Goal: Task Accomplishment & Management: Use online tool/utility

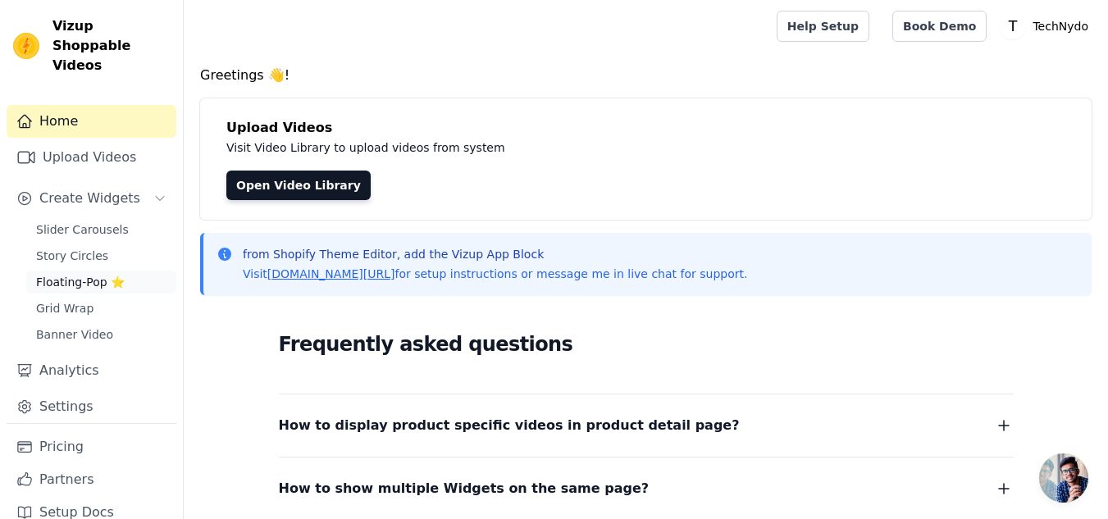
click at [80, 274] on span "Floating-Pop ⭐" at bounding box center [80, 282] width 89 height 16
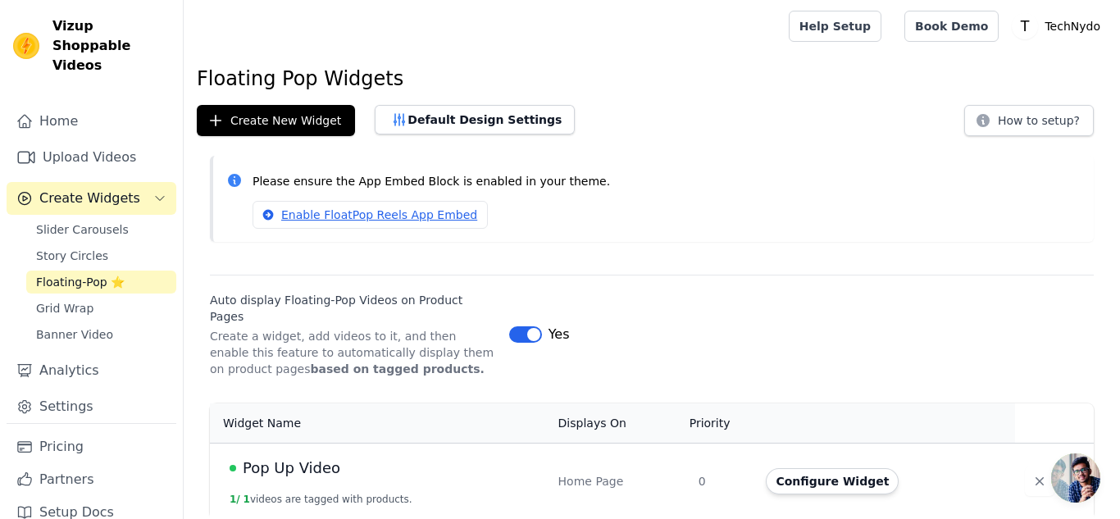
click at [298, 457] on span "Pop Up Video" at bounding box center [292, 468] width 98 height 23
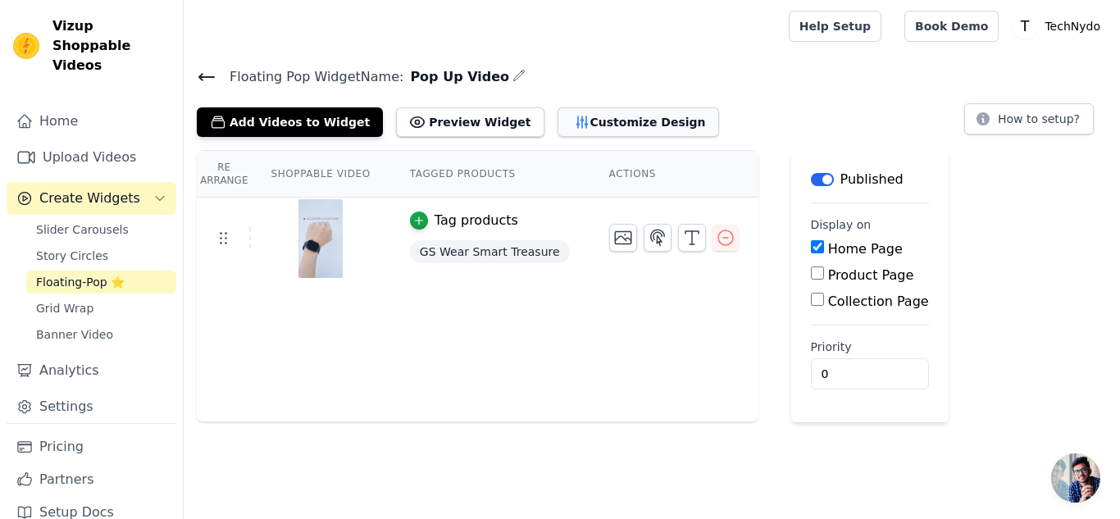
click at [562, 123] on button "Customize Design" at bounding box center [639, 122] width 162 height 30
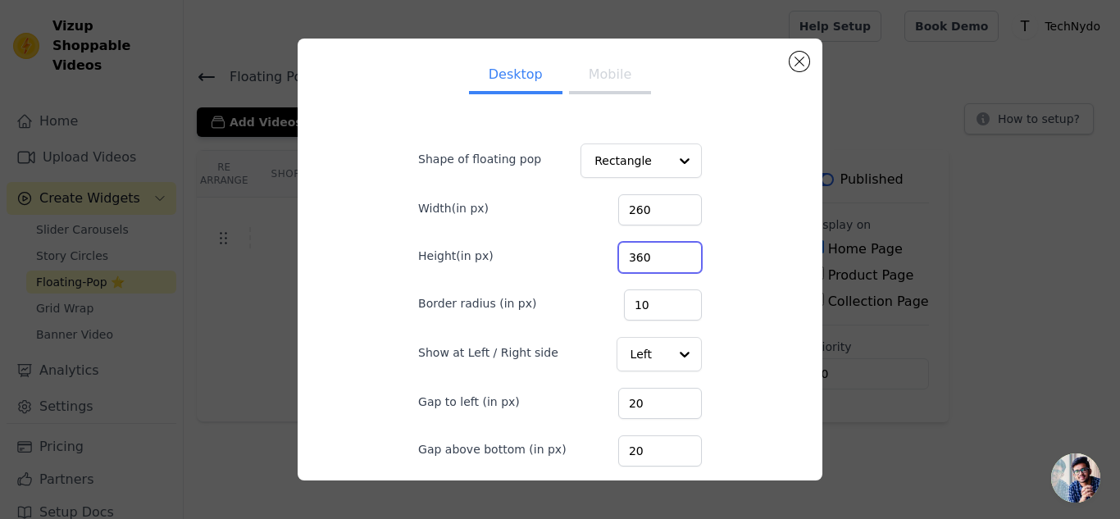
click at [619, 255] on input "360" at bounding box center [660, 257] width 84 height 31
click at [618, 216] on input "260" at bounding box center [660, 209] width 84 height 31
drag, startPoint x: 621, startPoint y: 214, endPoint x: 629, endPoint y: 213, distance: 8.2
click at [629, 213] on input "260" at bounding box center [660, 209] width 84 height 31
type input "200"
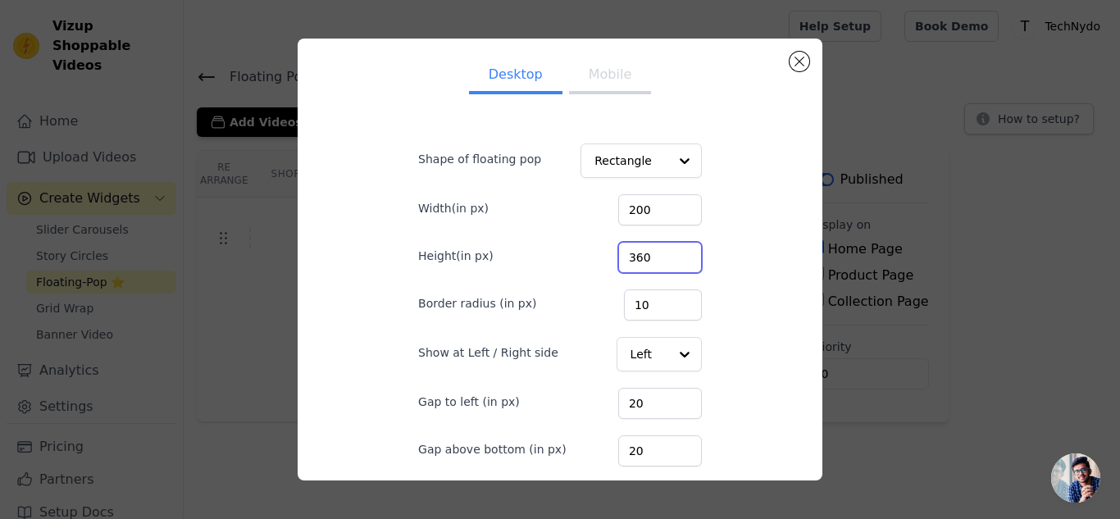
click at [618, 256] on input "360" at bounding box center [660, 257] width 84 height 31
click at [618, 261] on input "360" at bounding box center [660, 257] width 84 height 31
click at [618, 250] on input "360" at bounding box center [660, 257] width 84 height 31
drag, startPoint x: 616, startPoint y: 256, endPoint x: 629, endPoint y: 259, distance: 13.5
click at [629, 259] on input "360" at bounding box center [660, 257] width 84 height 31
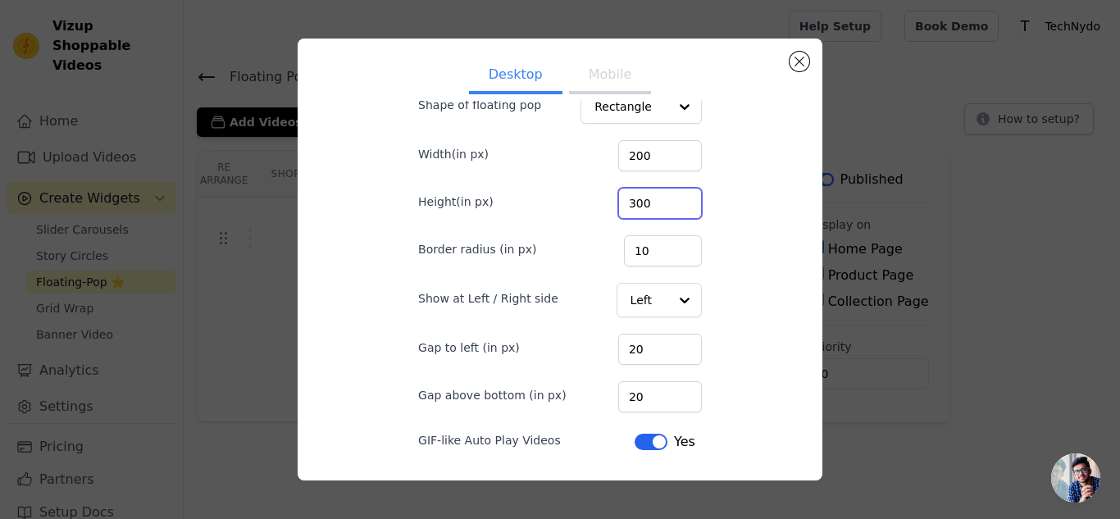
scroll to position [82, 0]
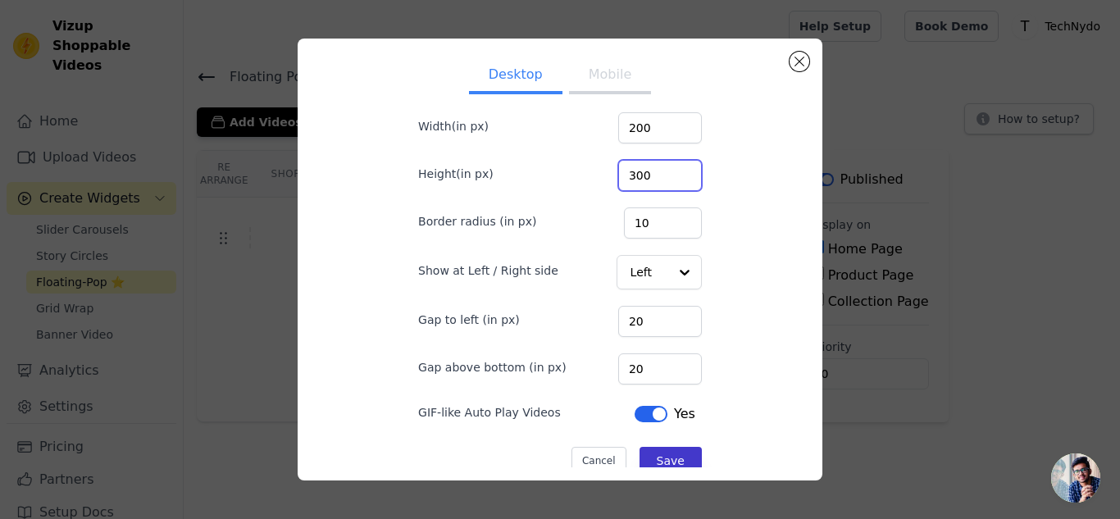
type input "300"
click at [659, 455] on button "Save" at bounding box center [671, 461] width 62 height 28
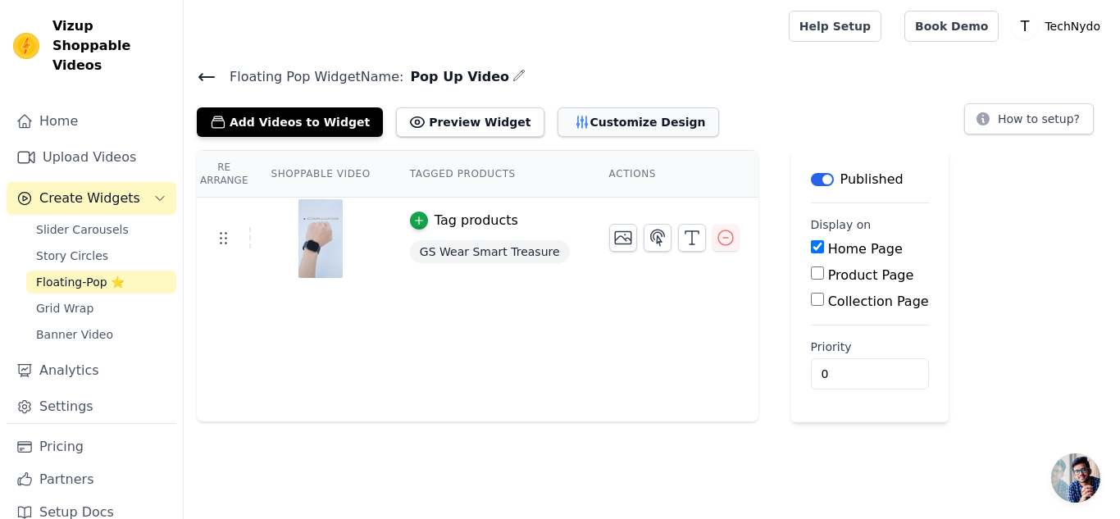
click at [576, 125] on button "Customize Design" at bounding box center [639, 122] width 162 height 30
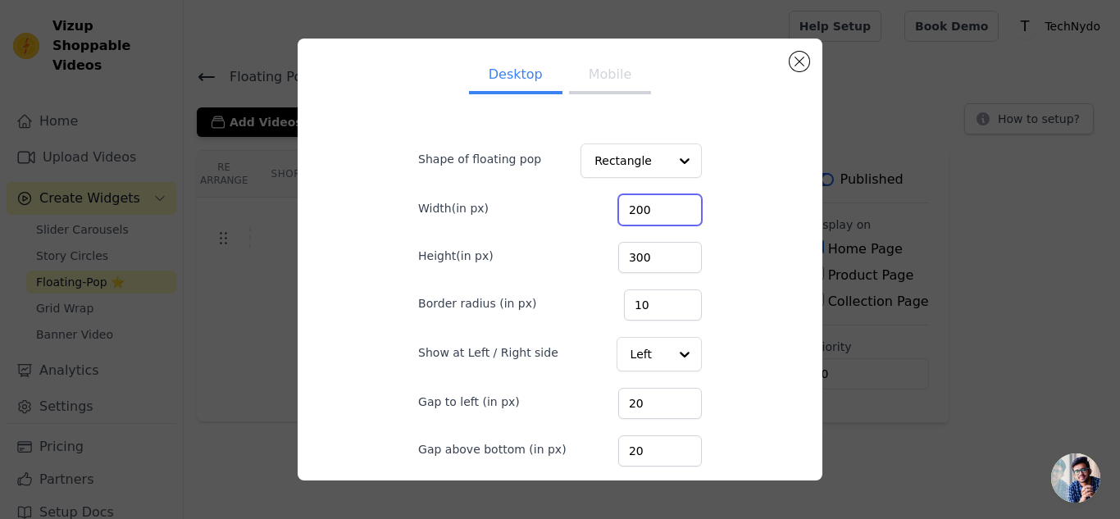
click at [618, 216] on input "200" at bounding box center [660, 209] width 84 height 31
click at [618, 212] on input "200" at bounding box center [660, 209] width 84 height 31
type input "190"
click at [621, 260] on input "300" at bounding box center [660, 257] width 84 height 31
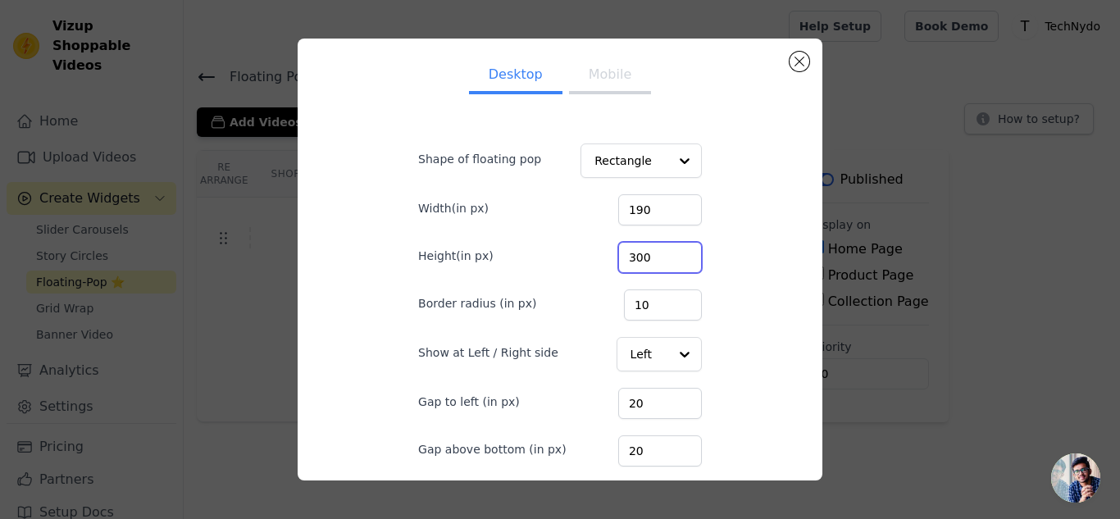
drag, startPoint x: 613, startPoint y: 259, endPoint x: 628, endPoint y: 258, distance: 15.7
click at [628, 258] on input "300" at bounding box center [660, 257] width 84 height 31
type input "280"
click at [624, 310] on input "10" at bounding box center [663, 305] width 78 height 31
click at [626, 306] on input "10" at bounding box center [663, 305] width 78 height 31
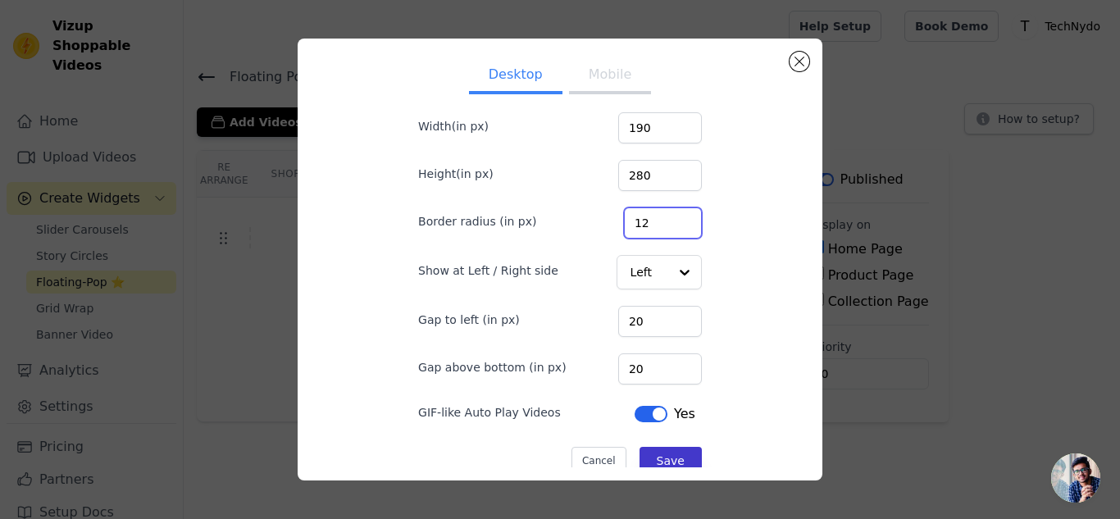
type input "12"
click at [659, 458] on button "Save" at bounding box center [671, 461] width 62 height 28
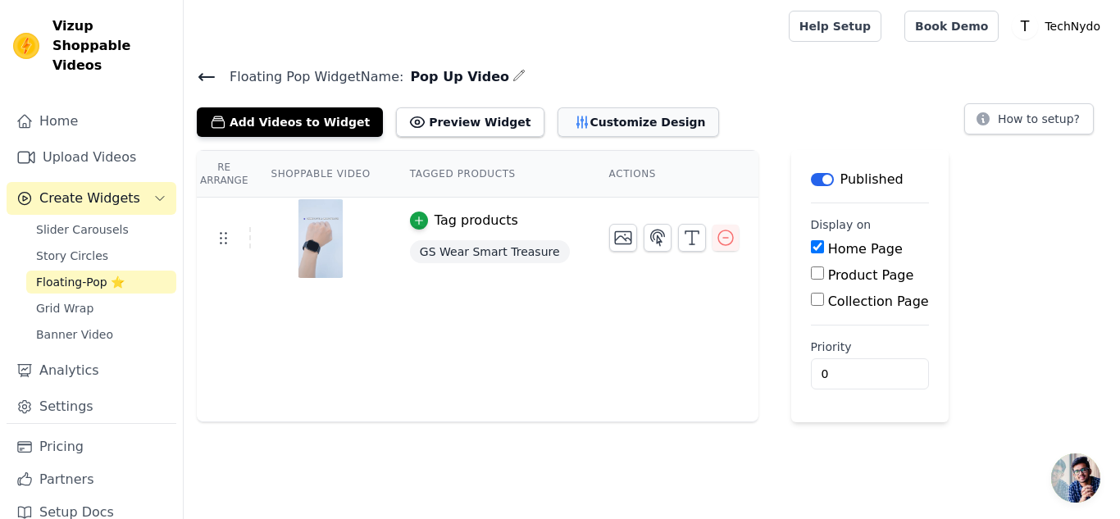
click at [570, 129] on button "Customize Design" at bounding box center [639, 122] width 162 height 30
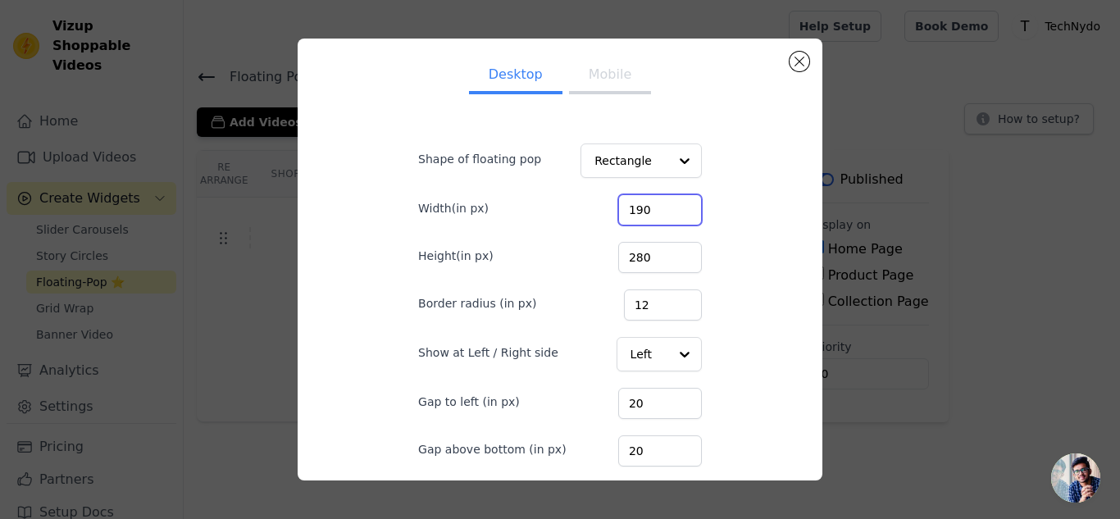
click at [620, 217] on input "190" at bounding box center [660, 209] width 84 height 31
click at [618, 213] on input "190" at bounding box center [660, 209] width 84 height 31
click at [619, 251] on input "280" at bounding box center [660, 257] width 84 height 31
click at [619, 260] on input "280" at bounding box center [660, 257] width 84 height 31
click at [585, 85] on button "Mobile" at bounding box center [610, 76] width 82 height 36
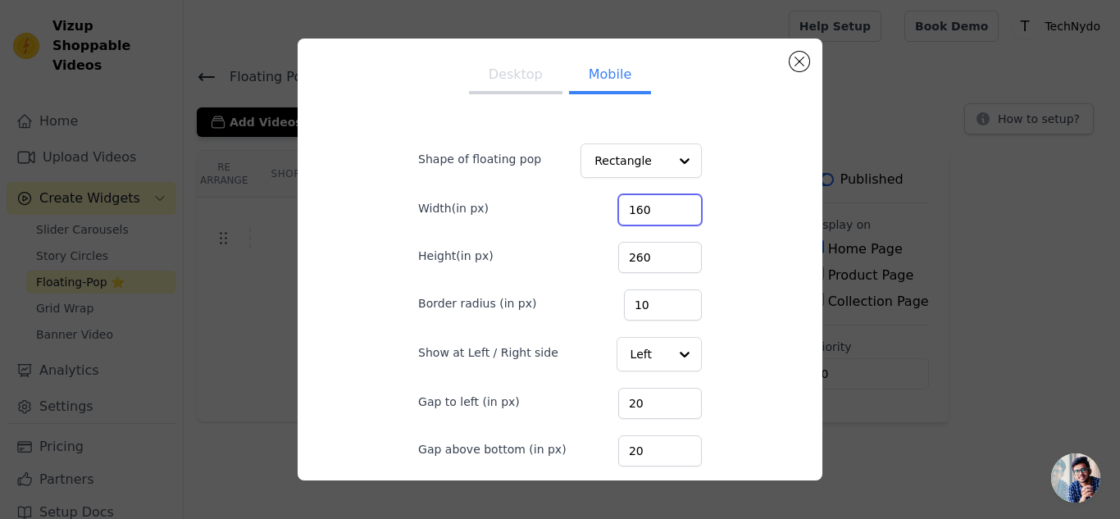
click at [622, 205] on input "160" at bounding box center [660, 209] width 84 height 31
click at [622, 210] on input "160" at bounding box center [660, 209] width 84 height 31
click at [620, 211] on input "160" at bounding box center [660, 209] width 84 height 31
type input "140"
click at [621, 253] on input "260" at bounding box center [660, 257] width 84 height 31
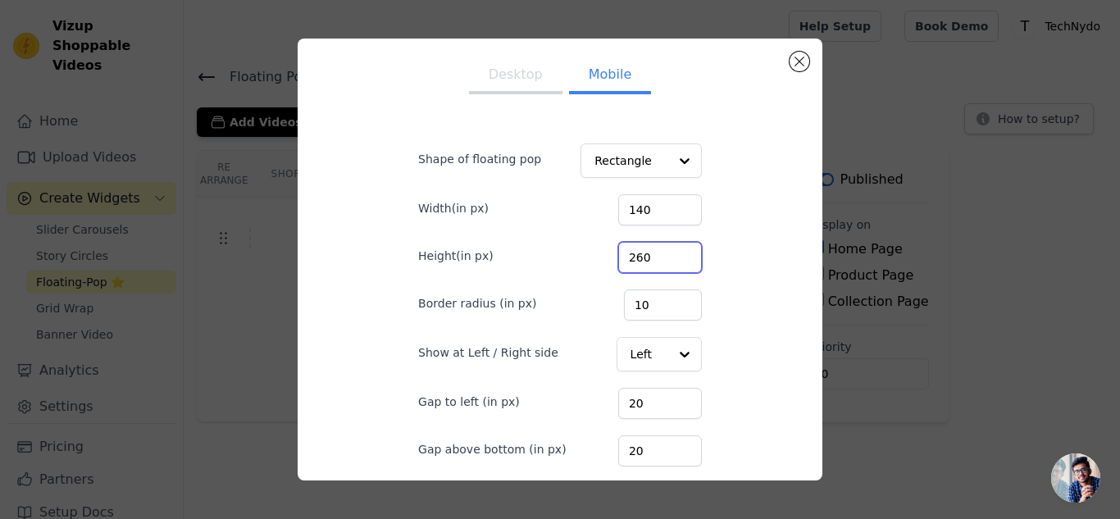
drag, startPoint x: 618, startPoint y: 255, endPoint x: 632, endPoint y: 257, distance: 14.0
click at [632, 257] on input "260" at bounding box center [660, 257] width 84 height 31
type input "200"
click at [737, 184] on div "Desktop Mobile Shape of floating pop Rectangle Width(in px) 140 Height(in px) 2…" at bounding box center [560, 259] width 499 height 415
click at [629, 304] on input "10" at bounding box center [663, 305] width 78 height 31
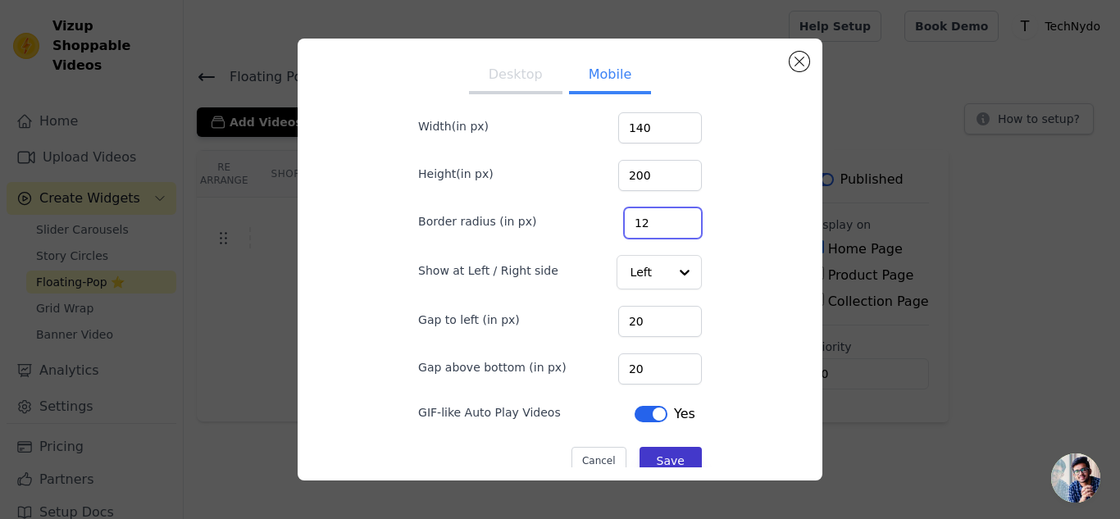
type input "12"
click at [652, 457] on button "Save" at bounding box center [671, 461] width 62 height 28
